Goal: Task Accomplishment & Management: Manage account settings

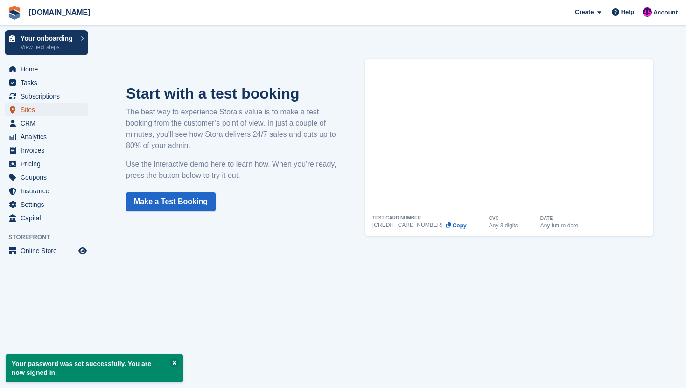
click at [53, 106] on span "Sites" at bounding box center [49, 109] width 56 height 13
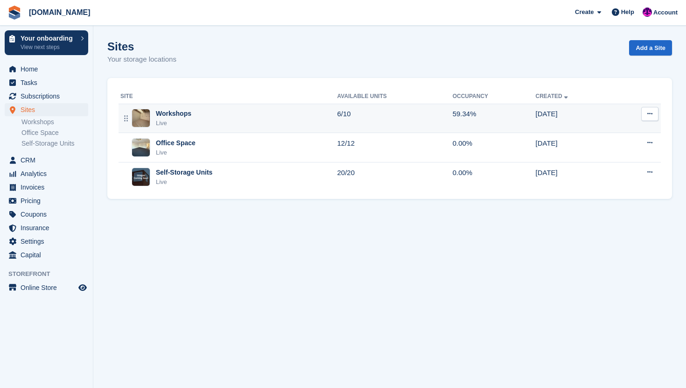
click at [244, 117] on div "Workshops Live" at bounding box center [228, 118] width 217 height 19
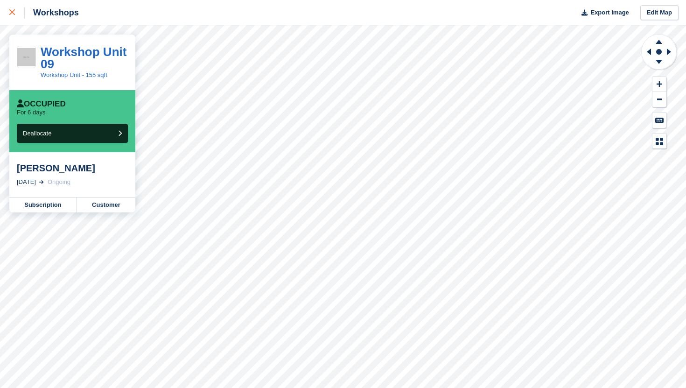
click at [11, 8] on div at bounding box center [16, 12] width 15 height 11
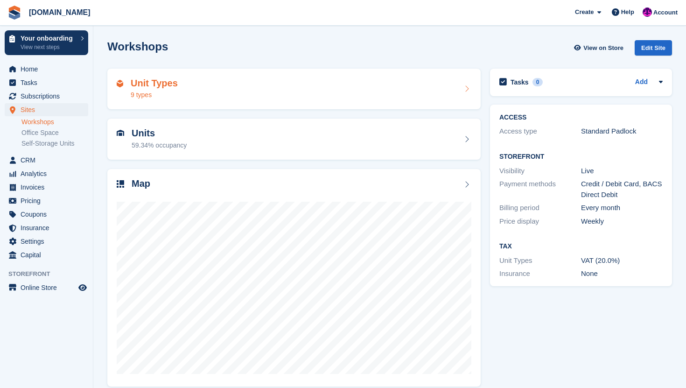
click at [176, 90] on div "Unit Types 9 types" at bounding box center [294, 89] width 355 height 22
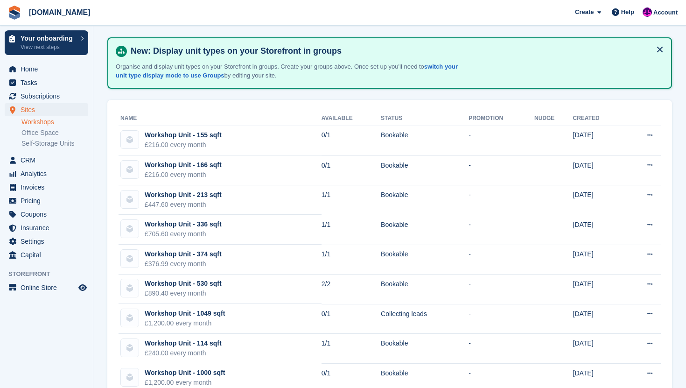
scroll to position [58, 0]
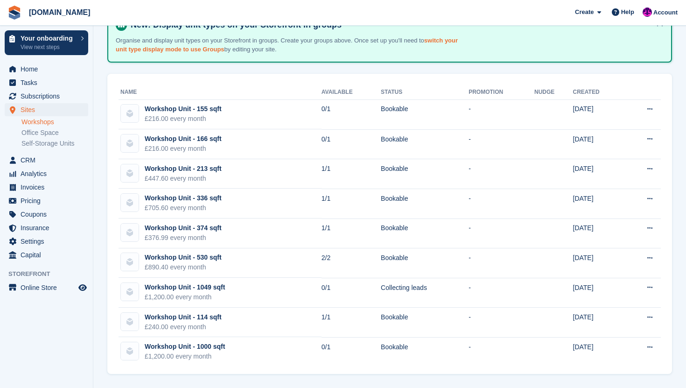
click at [450, 41] on link "switch your unit type display mode to use Groups" at bounding box center [287, 45] width 342 height 16
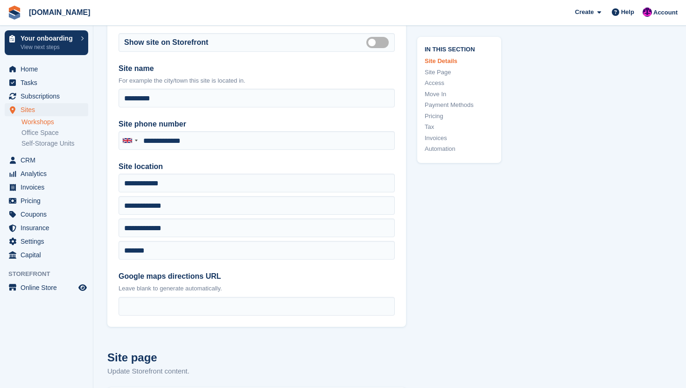
type input "**********"
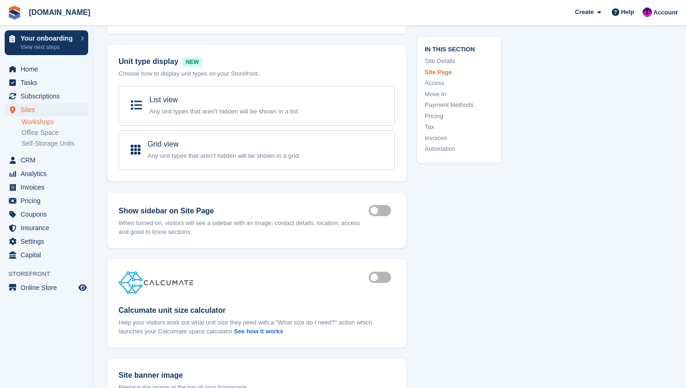
scroll to position [712, 0]
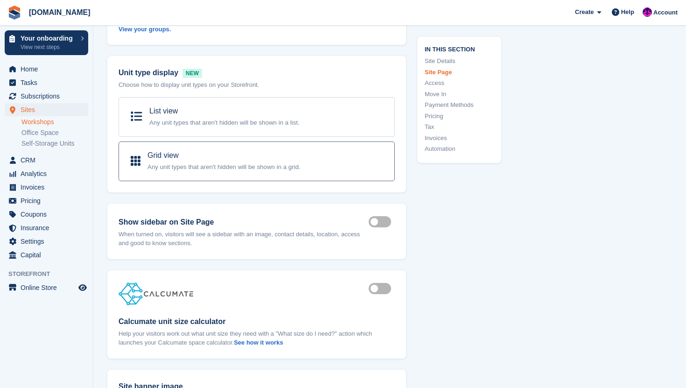
click at [276, 171] on p "Any unit types that aren't hidden will be shown in a grid." at bounding box center [224, 166] width 153 height 11
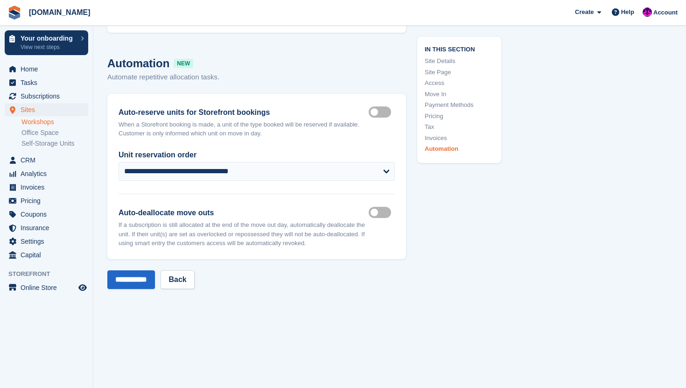
scroll to position [4107, 0]
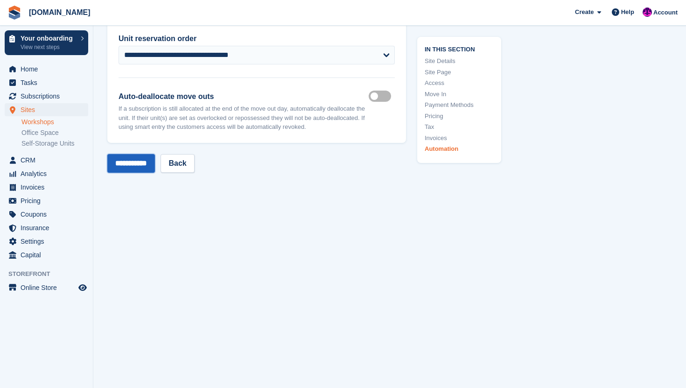
click at [135, 165] on input "**********" at bounding box center [131, 163] width 48 height 19
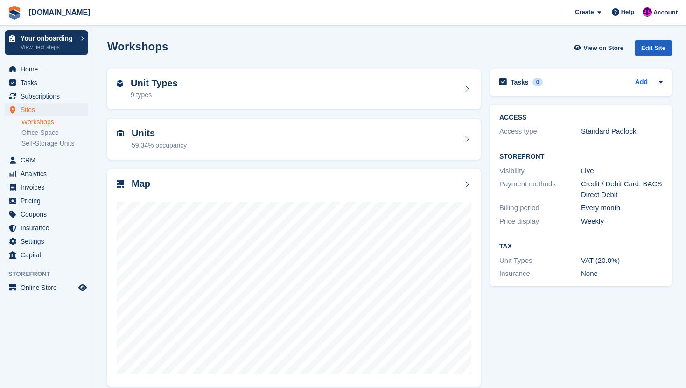
click at [656, 45] on div "Edit Site" at bounding box center [653, 47] width 37 height 15
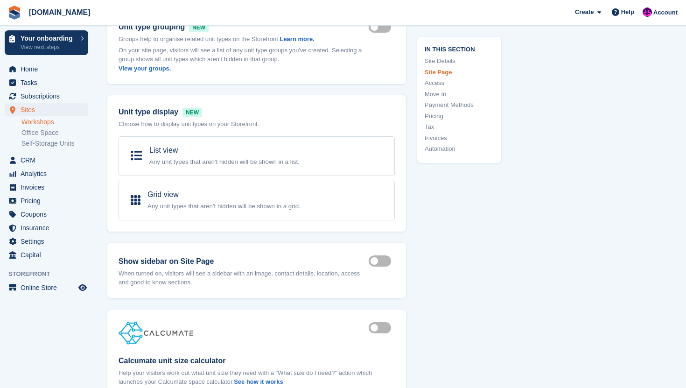
scroll to position [674, 0]
click at [260, 173] on div "List view Any unit types that aren't hidden will be shown in a list." at bounding box center [257, 155] width 276 height 40
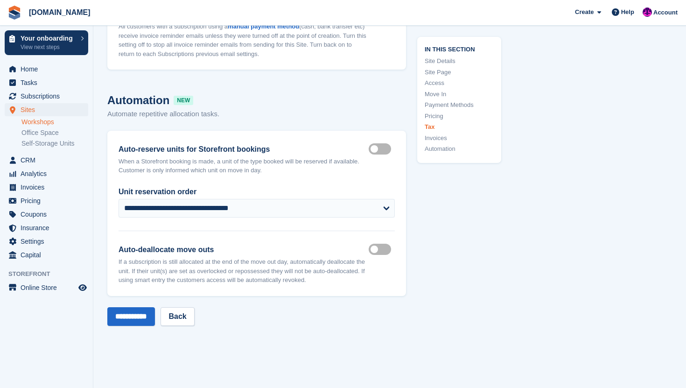
scroll to position [4065, 0]
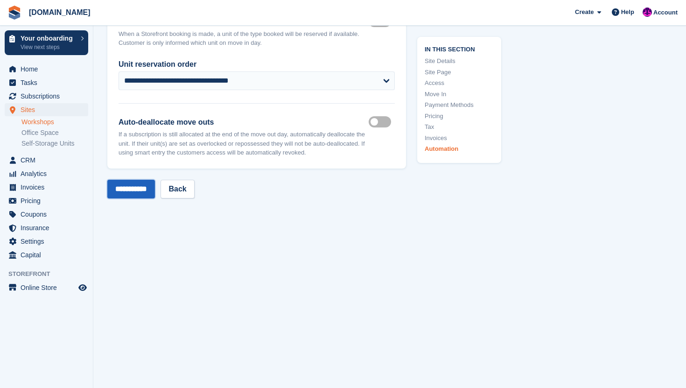
click at [151, 198] on input "**********" at bounding box center [131, 189] width 48 height 19
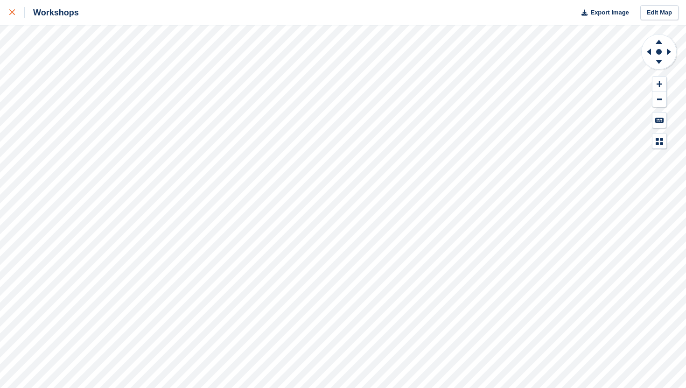
click at [13, 14] on icon at bounding box center [12, 12] width 6 height 6
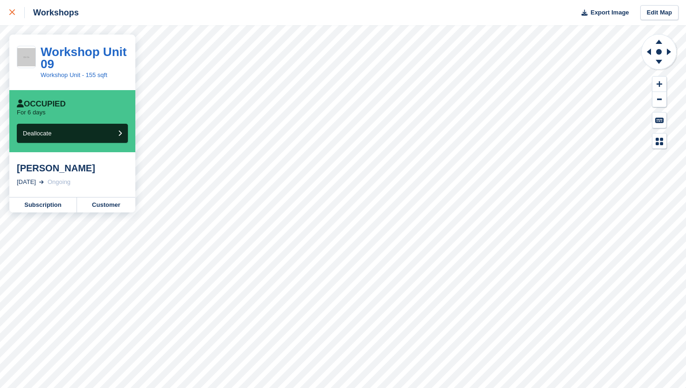
click at [17, 15] on div at bounding box center [16, 12] width 15 height 11
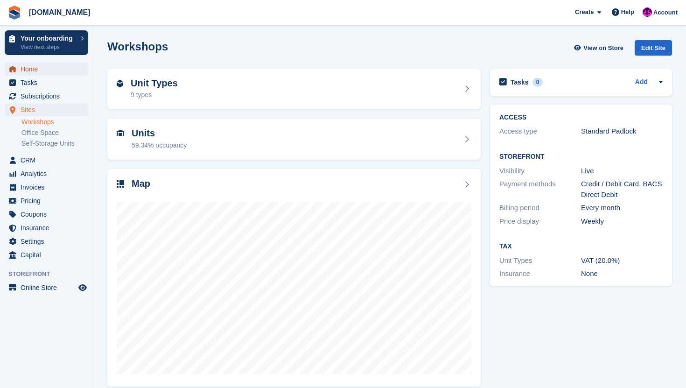
click at [56, 63] on span "Home" at bounding box center [49, 69] width 56 height 13
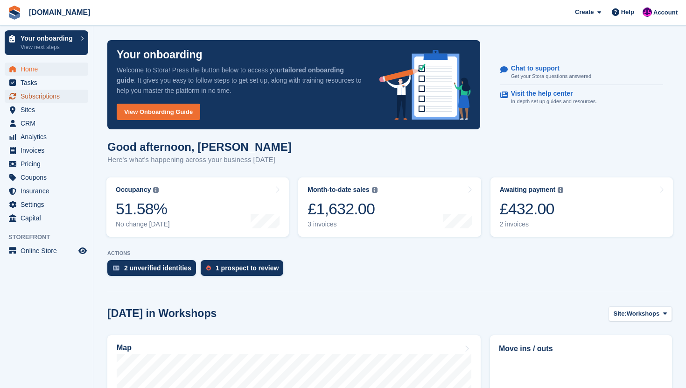
click at [51, 95] on span "Subscriptions" at bounding box center [49, 96] width 56 height 13
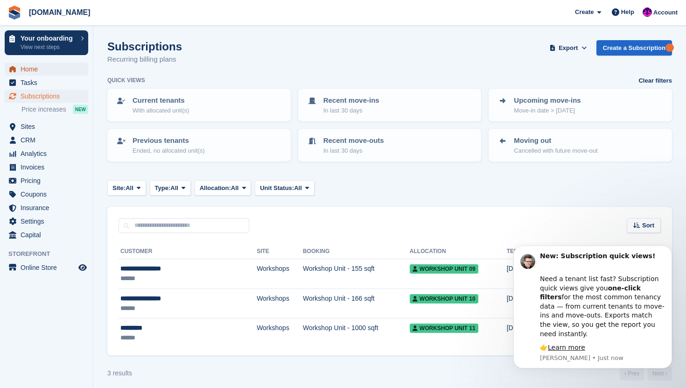
click at [79, 69] on link "Home" at bounding box center [47, 69] width 84 height 13
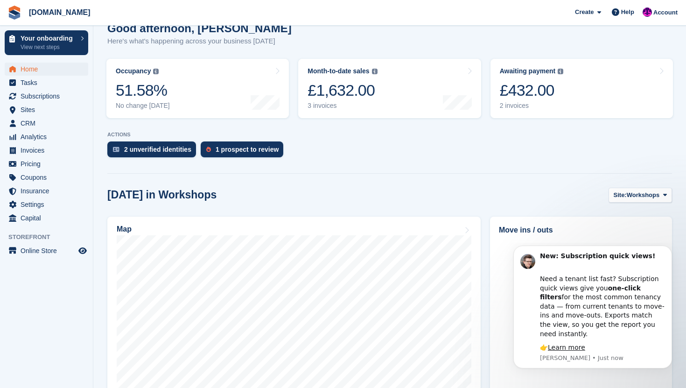
scroll to position [116, 0]
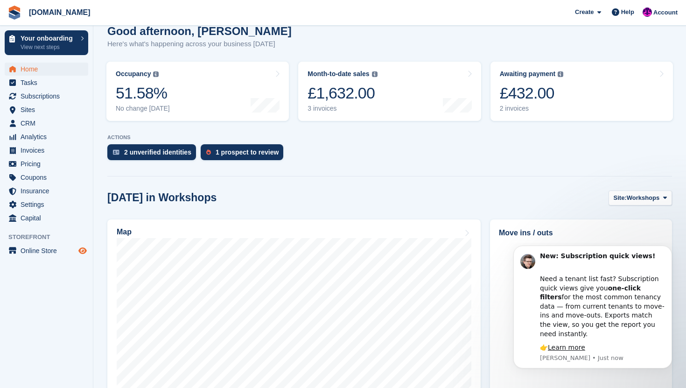
click at [79, 252] on icon "Preview store" at bounding box center [82, 250] width 8 height 7
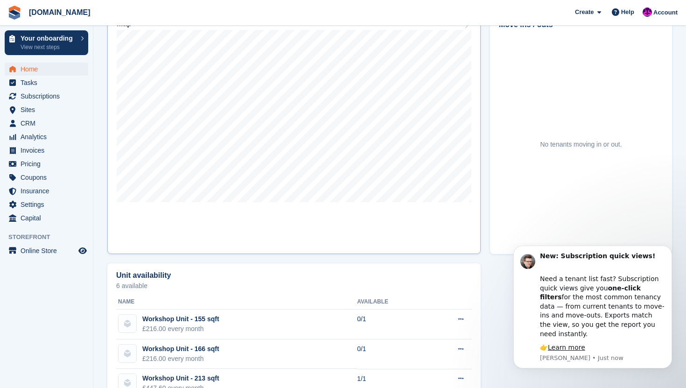
scroll to position [533, 0]
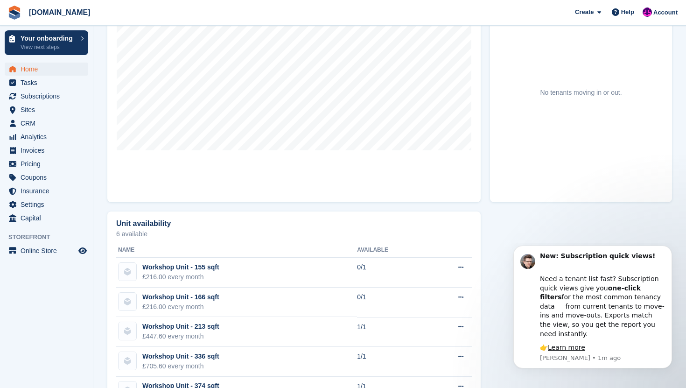
click at [556, 188] on div "[DATE] in Workshops Site: Workshops Workshops Office Space Self-Storage Units M…" at bounding box center [389, 233] width 565 height 607
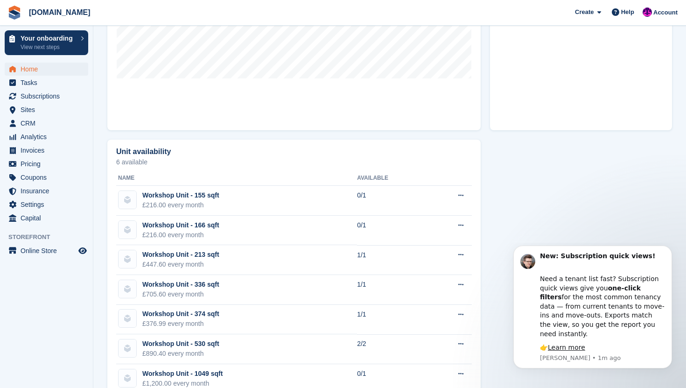
scroll to position [449, 0]
